Goal: Browse casually: Explore the website without a specific task or goal

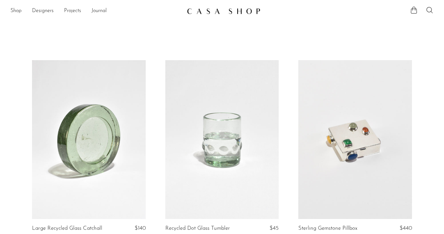
scroll to position [603, 0]
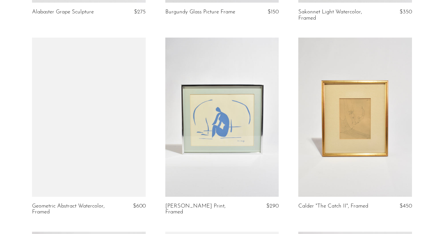
scroll to position [1372, 0]
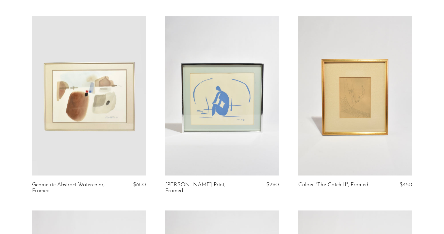
click at [90, 115] on link at bounding box center [89, 95] width 114 height 159
click at [229, 105] on link at bounding box center [222, 95] width 114 height 159
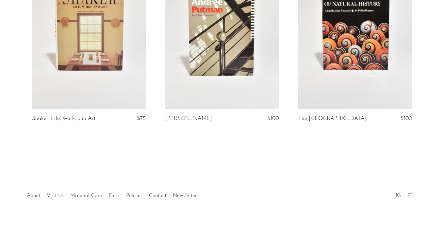
scroll to position [1829, 0]
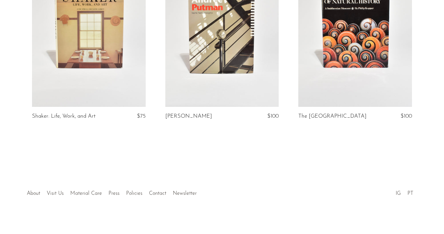
click at [341, 78] on link at bounding box center [356, 27] width 114 height 159
click at [241, 136] on article "Andrée Putman $100" at bounding box center [222, 42] width 133 height 188
click at [227, 77] on link at bounding box center [222, 27] width 114 height 159
click at [72, 79] on link at bounding box center [89, 27] width 114 height 159
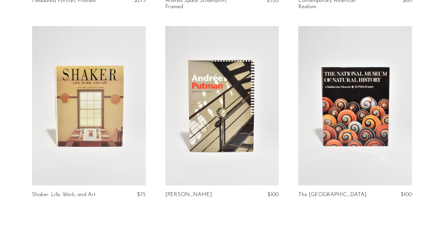
scroll to position [1645, 0]
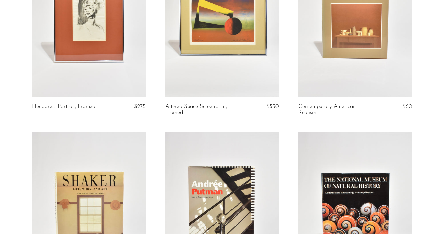
click at [350, 57] on link at bounding box center [356, 17] width 114 height 159
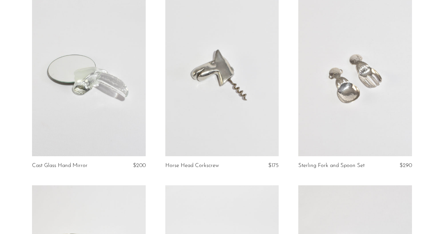
scroll to position [0, 0]
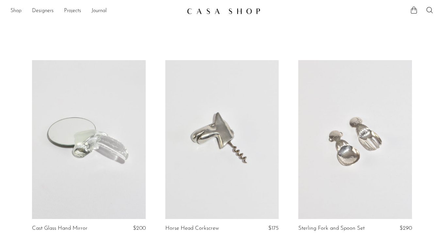
click at [16, 10] on link "Shop" at bounding box center [15, 11] width 11 height 9
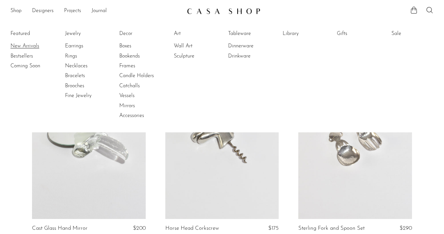
click at [28, 48] on link "New Arrivals" at bounding box center [34, 46] width 49 height 7
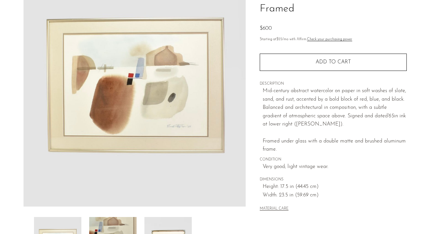
scroll to position [74, 0]
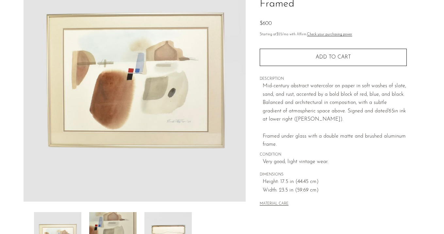
click at [114, 220] on img at bounding box center [112, 238] width 47 height 52
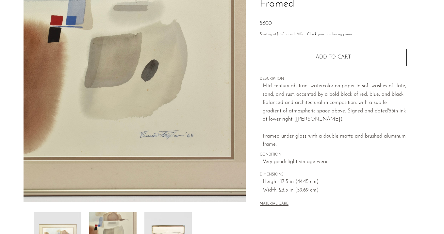
click at [156, 220] on img at bounding box center [168, 238] width 47 height 52
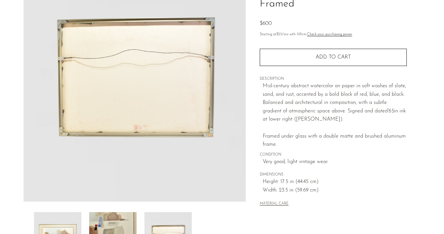
click at [117, 217] on img at bounding box center [112, 238] width 47 height 52
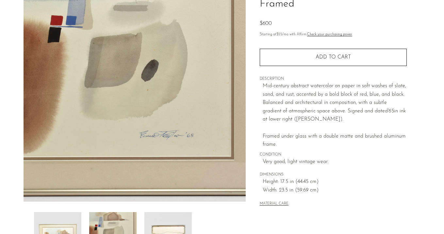
click at [78, 215] on img at bounding box center [57, 238] width 47 height 52
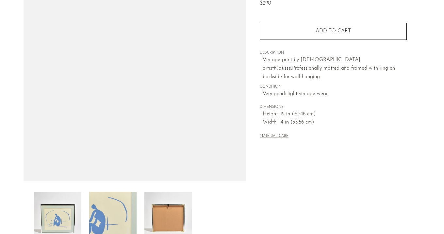
scroll to position [94, 0]
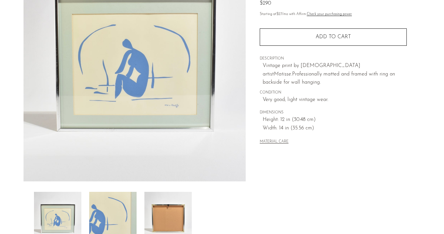
click at [116, 201] on img at bounding box center [112, 218] width 47 height 52
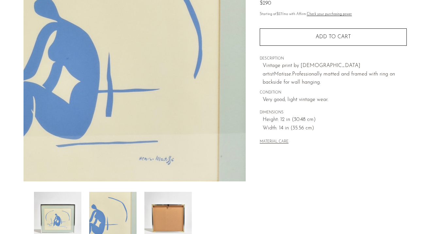
click at [175, 207] on img at bounding box center [168, 218] width 47 height 52
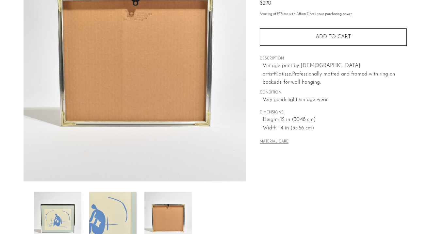
click at [75, 202] on img at bounding box center [57, 218] width 47 height 52
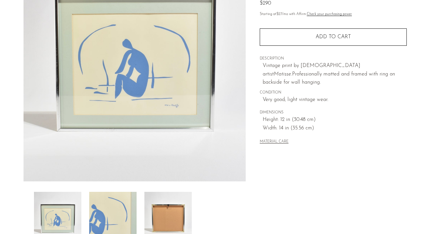
click at [158, 195] on img at bounding box center [168, 218] width 47 height 52
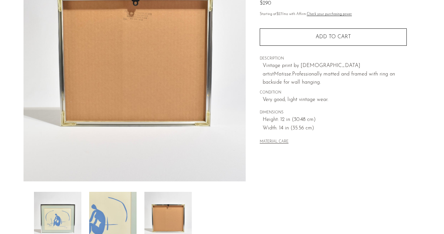
click at [58, 197] on img at bounding box center [57, 218] width 47 height 52
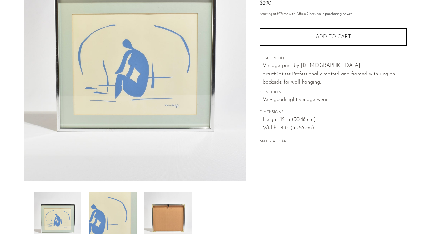
scroll to position [66, 0]
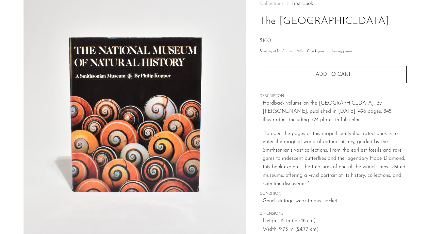
scroll to position [95, 0]
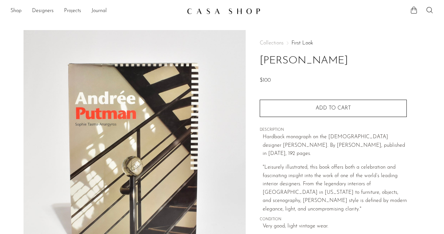
scroll to position [18, 0]
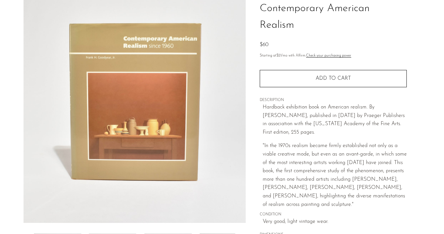
scroll to position [126, 0]
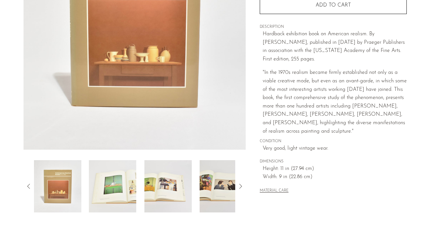
click at [138, 174] on div at bounding box center [135, 186] width 202 height 52
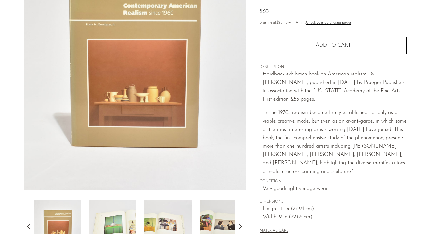
scroll to position [38, 0]
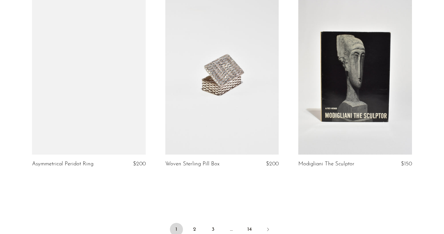
scroll to position [2247, 0]
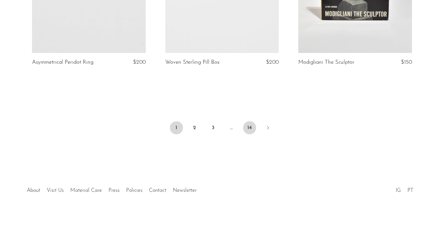
click at [248, 122] on link "14" at bounding box center [249, 127] width 13 height 13
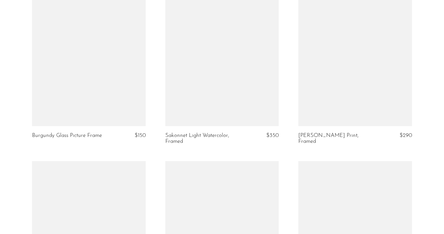
scroll to position [966, 0]
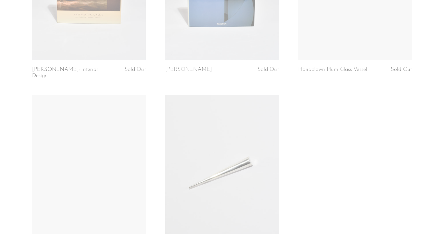
scroll to position [1489, 0]
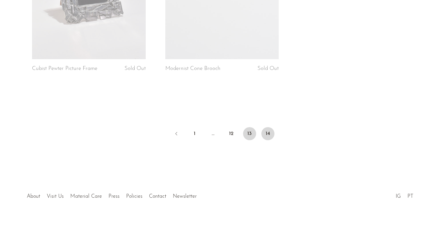
click at [246, 127] on link "13" at bounding box center [249, 133] width 13 height 13
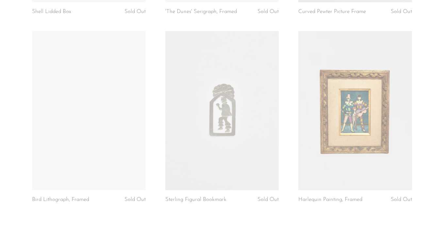
scroll to position [2259, 0]
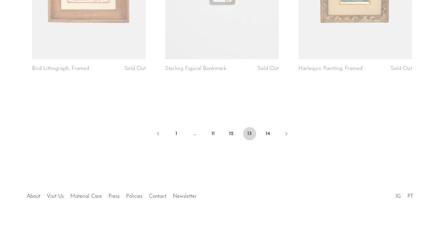
click at [169, 128] on ul "1 … 11 12 13 14" at bounding box center [222, 135] width 419 height 20
click at [174, 128] on link "1" at bounding box center [176, 133] width 13 height 13
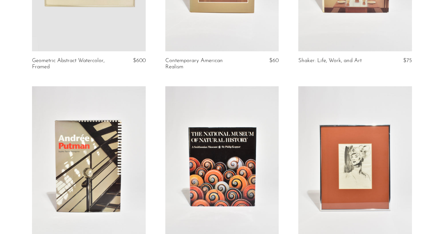
scroll to position [1694, 0]
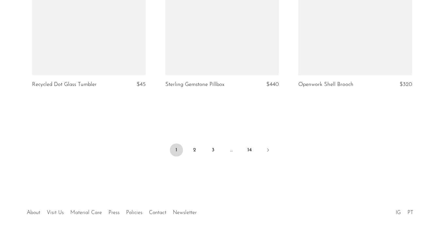
scroll to position [2265, 0]
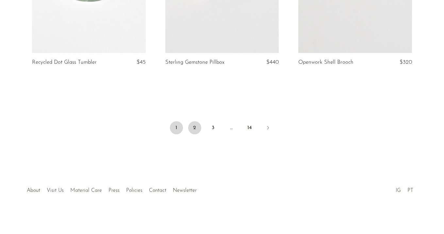
click at [196, 127] on link "2" at bounding box center [194, 127] width 13 height 13
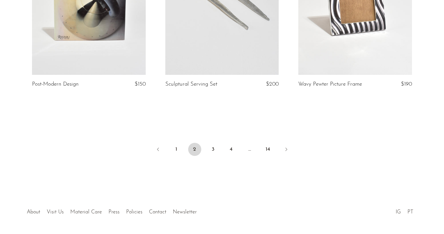
scroll to position [2253, 0]
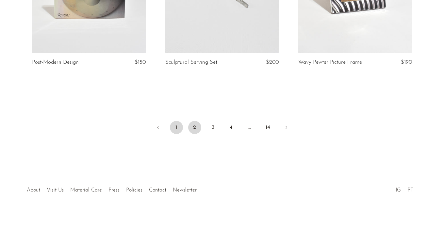
click at [175, 127] on link "1" at bounding box center [176, 127] width 13 height 13
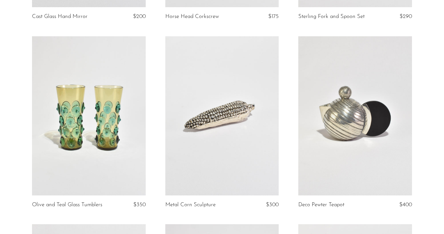
scroll to position [48, 0]
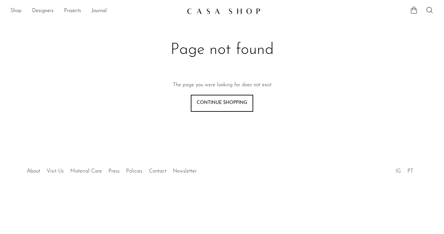
click at [16, 14] on link "Shop" at bounding box center [15, 11] width 11 height 9
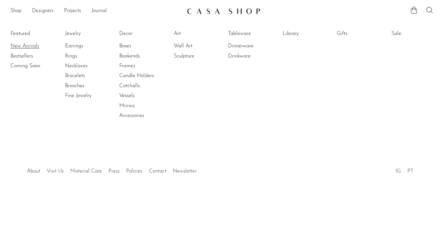
click at [23, 45] on link "New Arrivals" at bounding box center [34, 46] width 49 height 7
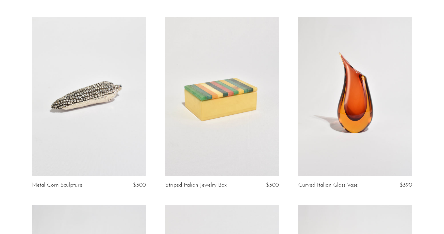
scroll to position [619, 0]
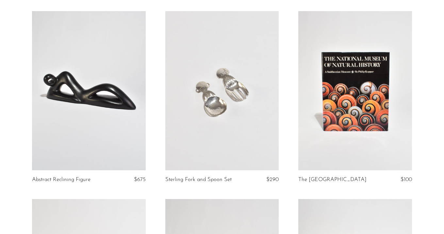
click at [63, 105] on link at bounding box center [89, 90] width 114 height 159
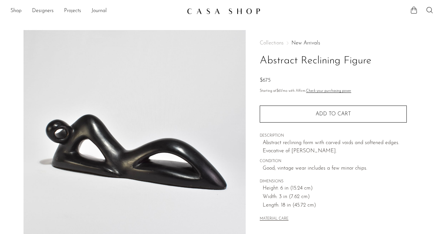
click at [306, 44] on link "New Arrivals" at bounding box center [306, 43] width 29 height 5
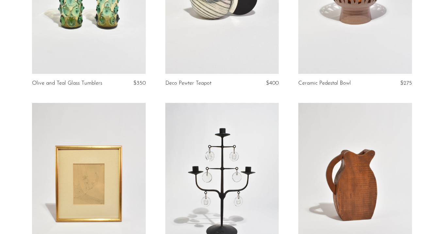
scroll to position [17, 0]
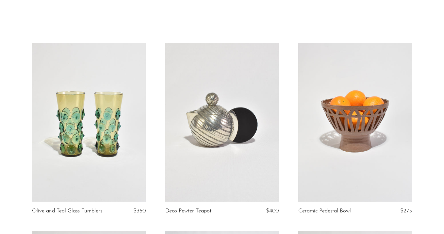
click at [254, 64] on link at bounding box center [222, 122] width 114 height 159
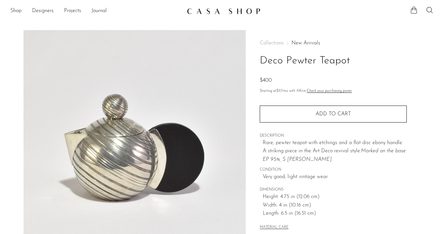
click at [301, 43] on link "New Arrivals" at bounding box center [306, 43] width 29 height 5
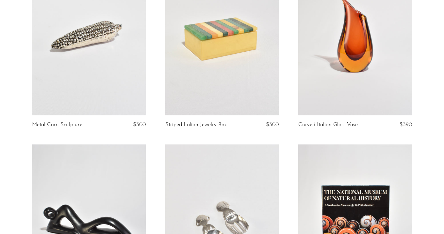
scroll to position [508, 0]
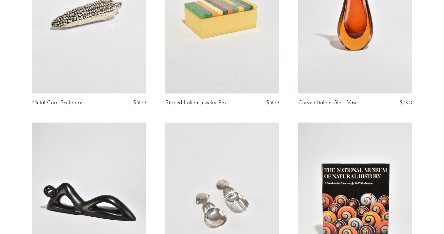
click at [346, 55] on link at bounding box center [356, 14] width 114 height 159
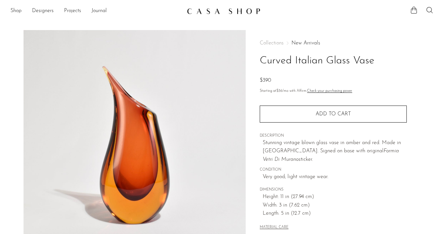
click at [298, 45] on link "New Arrivals" at bounding box center [306, 43] width 29 height 5
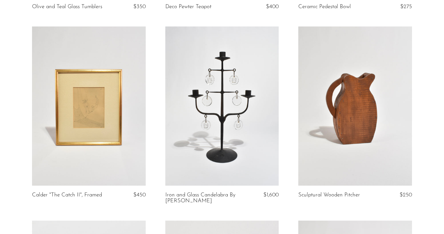
scroll to position [223, 0]
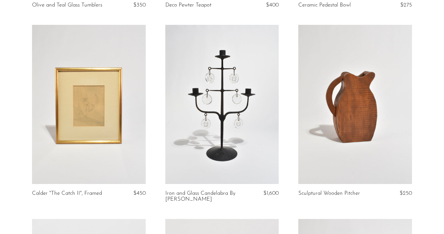
click at [57, 103] on link at bounding box center [89, 104] width 114 height 159
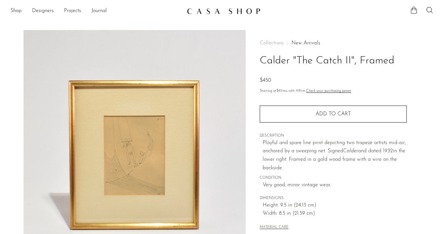
click at [300, 42] on link "New Arrivals" at bounding box center [306, 43] width 29 height 5
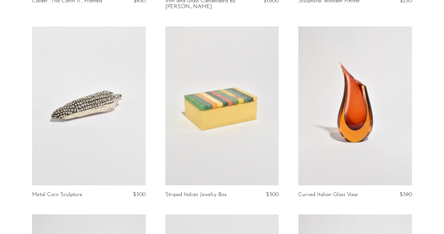
scroll to position [418, 0]
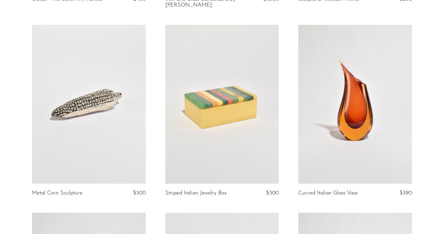
click at [103, 76] on link at bounding box center [89, 104] width 114 height 159
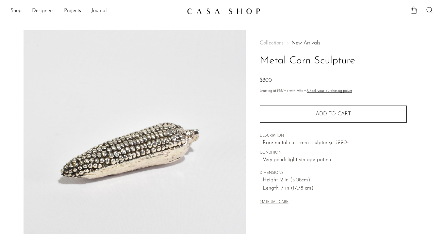
click at [302, 42] on link "New Arrivals" at bounding box center [306, 43] width 29 height 5
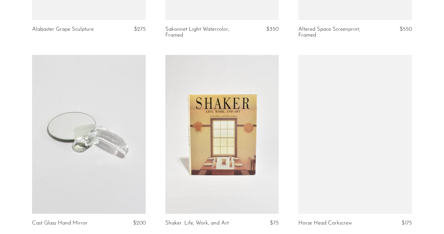
scroll to position [961, 0]
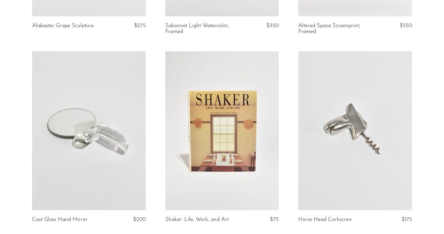
click at [260, 113] on link at bounding box center [222, 130] width 114 height 159
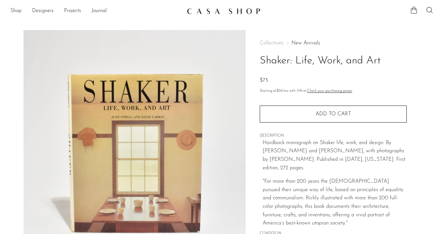
click at [300, 42] on link "New Arrivals" at bounding box center [306, 43] width 29 height 5
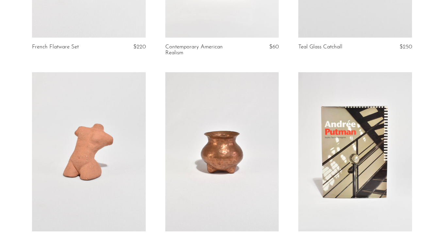
scroll to position [1191, 0]
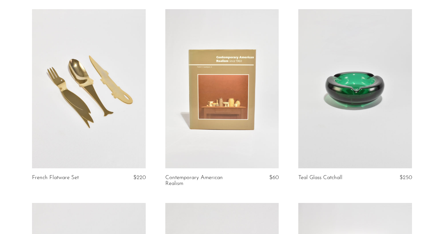
click at [50, 61] on link at bounding box center [89, 88] width 114 height 159
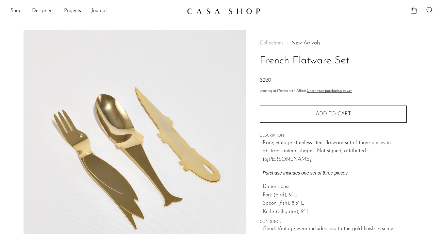
click at [300, 44] on link "New Arrivals" at bounding box center [306, 43] width 29 height 5
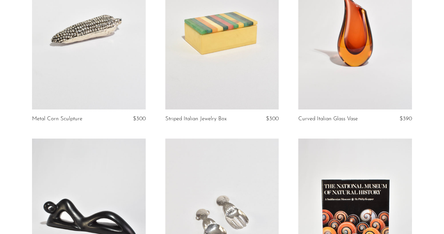
scroll to position [518, 0]
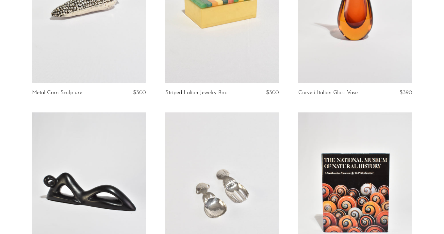
click at [232, 74] on link at bounding box center [222, 3] width 114 height 159
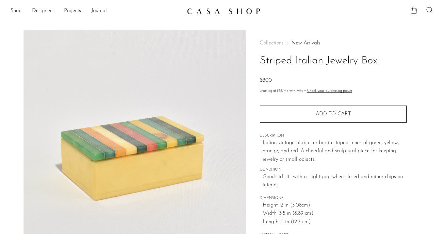
click at [309, 45] on link "New Arrivals" at bounding box center [306, 43] width 29 height 5
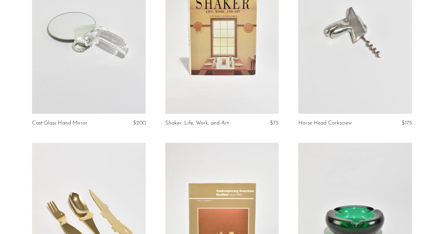
scroll to position [1093, 0]
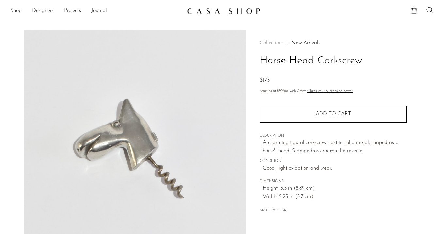
click at [307, 39] on div "Collections New Arrivals Horse Head Corkscrew $175 Starting at $60 /mo with Aff…" at bounding box center [333, 127] width 147 height 195
click at [306, 42] on link "New Arrivals" at bounding box center [306, 43] width 29 height 5
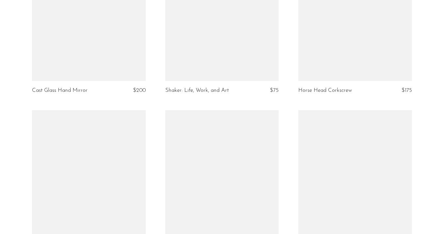
scroll to position [1201, 0]
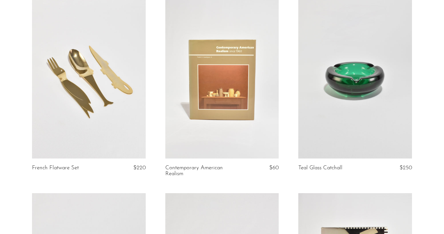
click at [329, 133] on link at bounding box center [356, 78] width 114 height 159
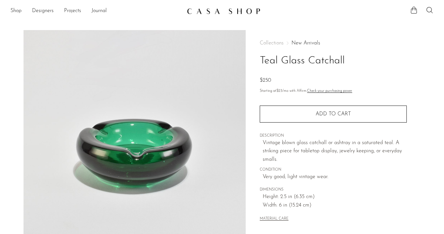
click at [299, 43] on link "New Arrivals" at bounding box center [306, 43] width 29 height 5
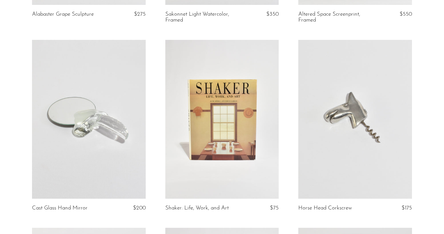
scroll to position [1028, 0]
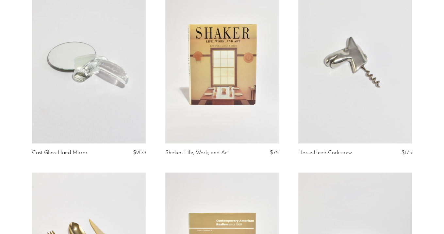
click at [109, 64] on link at bounding box center [89, 64] width 114 height 159
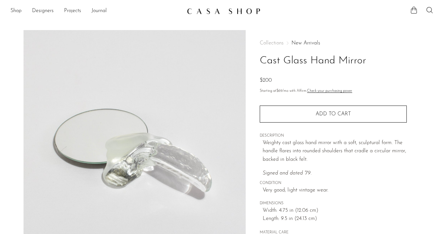
click at [298, 42] on link "New Arrivals" at bounding box center [306, 43] width 29 height 5
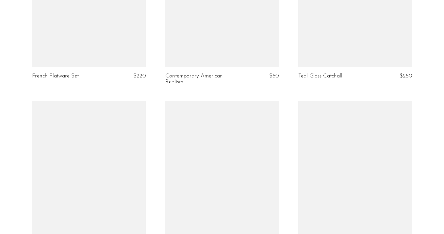
scroll to position [1375, 0]
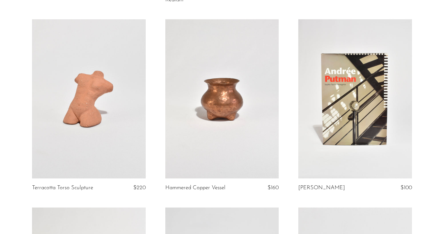
click at [128, 123] on link at bounding box center [89, 98] width 114 height 159
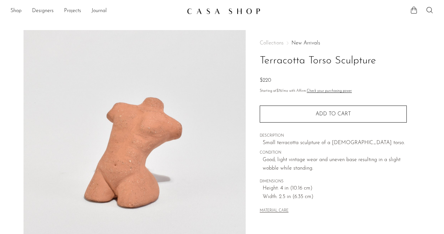
click at [300, 43] on link "New Arrivals" at bounding box center [306, 43] width 29 height 5
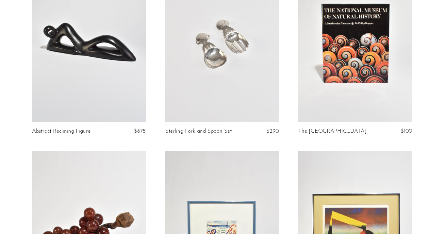
scroll to position [681, 0]
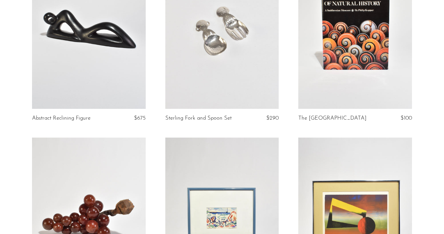
click at [325, 76] on link at bounding box center [356, 29] width 114 height 159
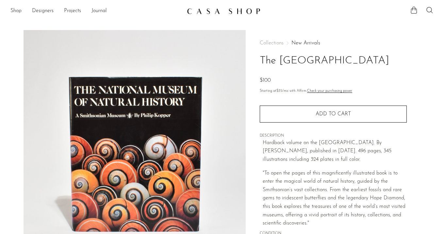
click at [305, 40] on div "Collections New Arrivals The [GEOGRAPHIC_DATA] $100 Starting at $35 /mo with Af…" at bounding box center [333, 163] width 147 height 267
click at [306, 42] on link "New Arrivals" at bounding box center [306, 43] width 29 height 5
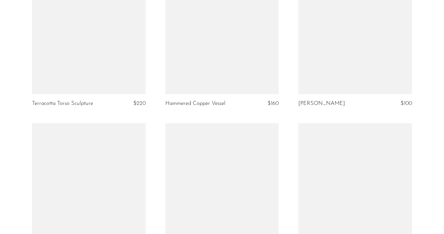
scroll to position [1460, 0]
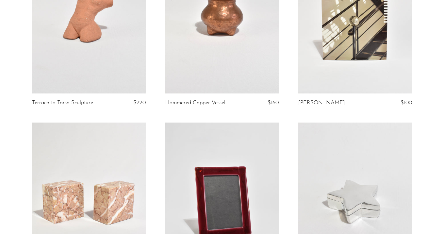
click at [94, 60] on link at bounding box center [89, 13] width 114 height 159
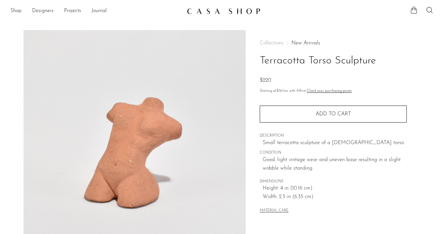
click at [307, 43] on link "New Arrivals" at bounding box center [306, 43] width 29 height 5
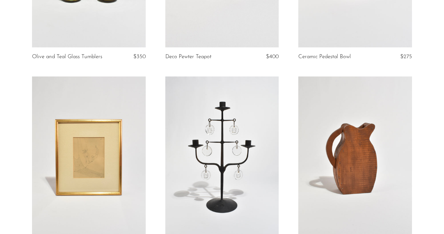
scroll to position [174, 0]
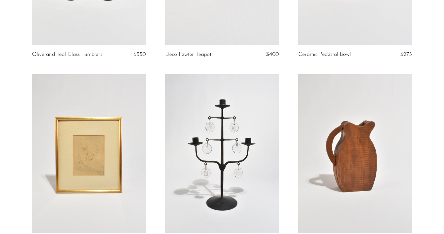
click at [194, 129] on link at bounding box center [222, 153] width 114 height 159
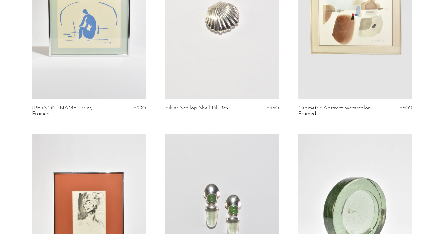
scroll to position [1963, 0]
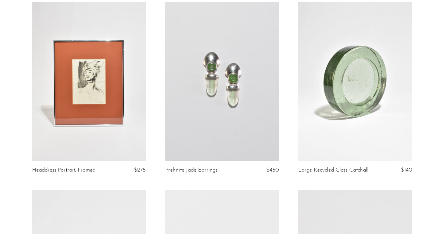
click at [95, 73] on link at bounding box center [89, 81] width 114 height 159
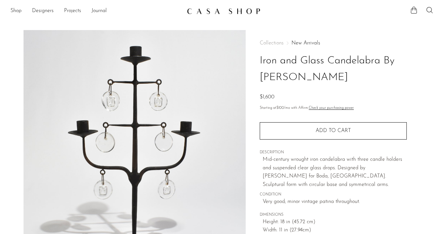
scroll to position [77, 0]
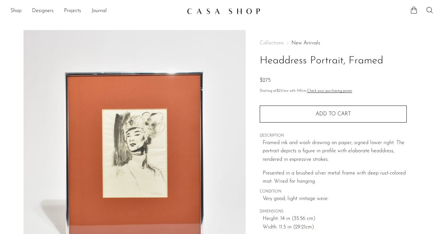
click at [308, 44] on link "New Arrivals" at bounding box center [306, 43] width 29 height 5
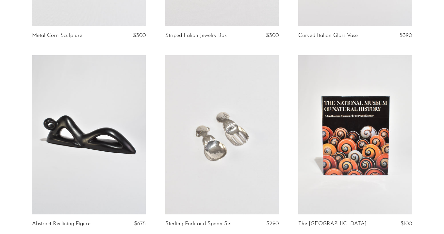
scroll to position [669, 0]
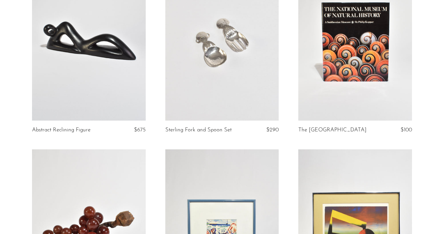
click at [220, 45] on link at bounding box center [222, 40] width 114 height 159
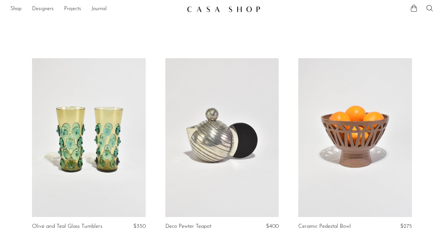
scroll to position [4, 0]
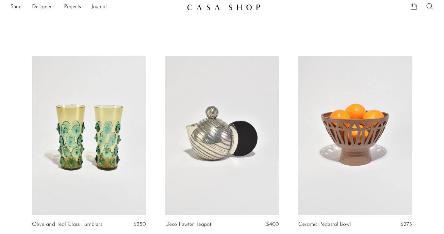
click at [328, 124] on link at bounding box center [356, 135] width 114 height 159
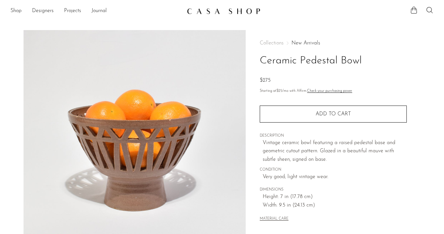
click at [311, 45] on link "New Arrivals" at bounding box center [306, 43] width 29 height 5
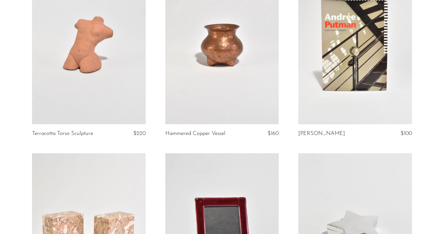
scroll to position [1430, 0]
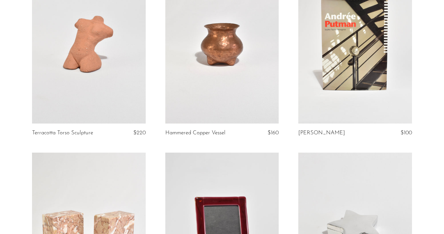
click at [324, 97] on link at bounding box center [356, 43] width 114 height 159
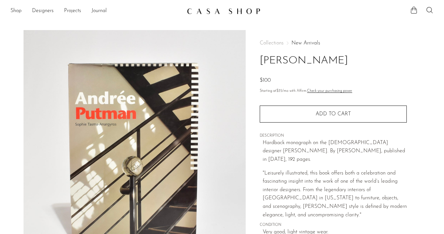
click at [302, 42] on link "New Arrivals" at bounding box center [306, 43] width 29 height 5
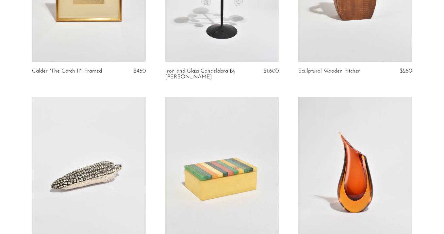
scroll to position [223, 0]
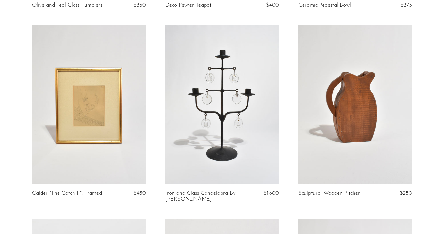
click at [334, 85] on link at bounding box center [356, 104] width 114 height 159
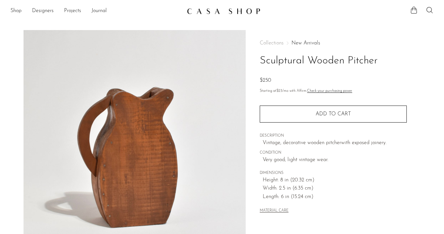
click at [302, 43] on link "New Arrivals" at bounding box center [306, 43] width 29 height 5
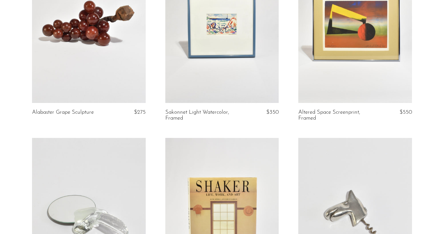
scroll to position [883, 0]
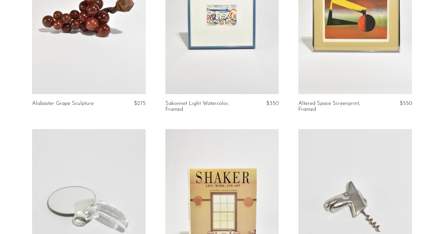
click at [345, 75] on link at bounding box center [356, 14] width 114 height 159
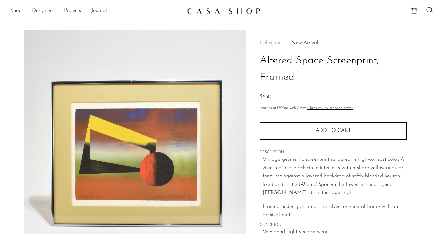
click at [299, 45] on link "New Arrivals" at bounding box center [306, 43] width 29 height 5
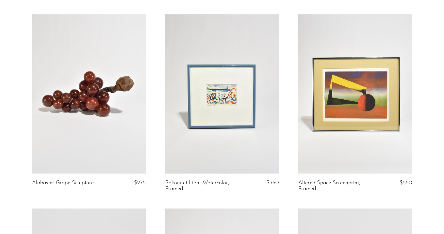
scroll to position [804, 0]
click at [227, 124] on link at bounding box center [222, 93] width 114 height 159
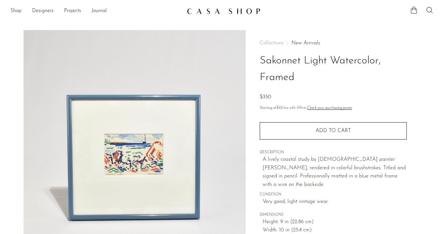
click at [303, 43] on link "New Arrivals" at bounding box center [306, 43] width 29 height 5
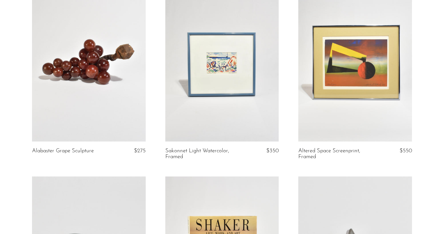
scroll to position [898, 0]
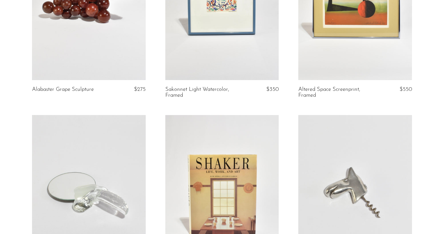
click at [93, 28] on link at bounding box center [89, 0] width 114 height 159
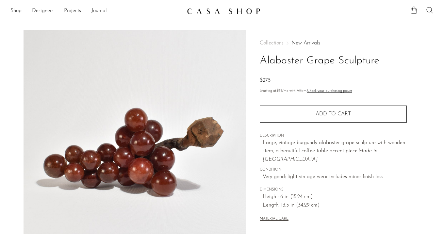
click at [306, 43] on link "New Arrivals" at bounding box center [306, 43] width 29 height 5
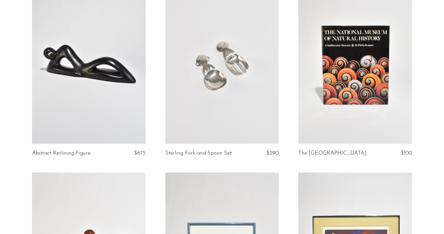
scroll to position [647, 0]
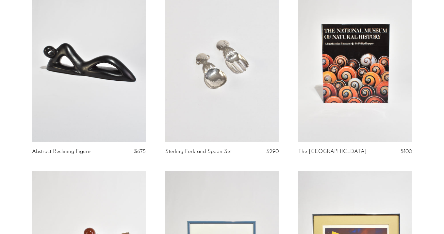
click at [131, 81] on link at bounding box center [89, 62] width 114 height 159
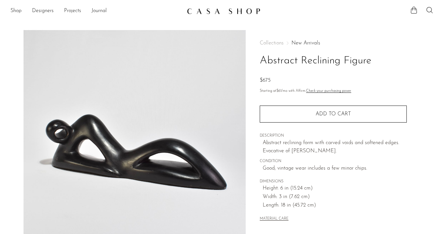
click at [302, 44] on link "New Arrivals" at bounding box center [306, 43] width 29 height 5
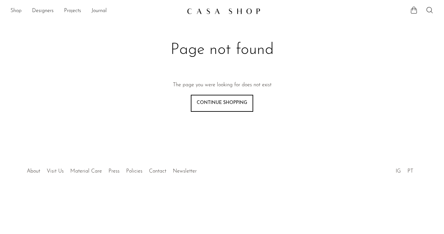
click at [12, 9] on link "Shop" at bounding box center [15, 11] width 11 height 9
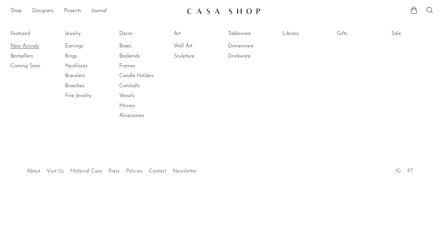
click at [32, 49] on link "New Arrivals" at bounding box center [34, 46] width 49 height 7
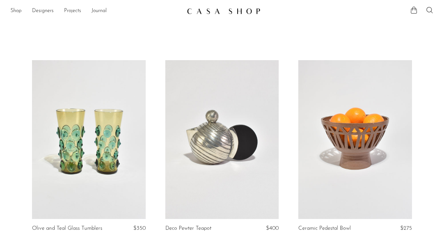
scroll to position [43, 0]
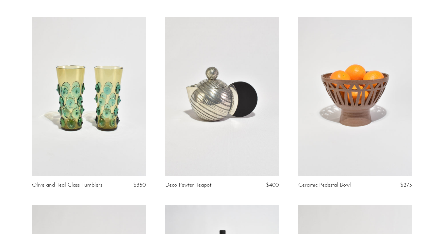
click at [114, 82] on link at bounding box center [89, 96] width 114 height 159
